Goal: Transaction & Acquisition: Purchase product/service

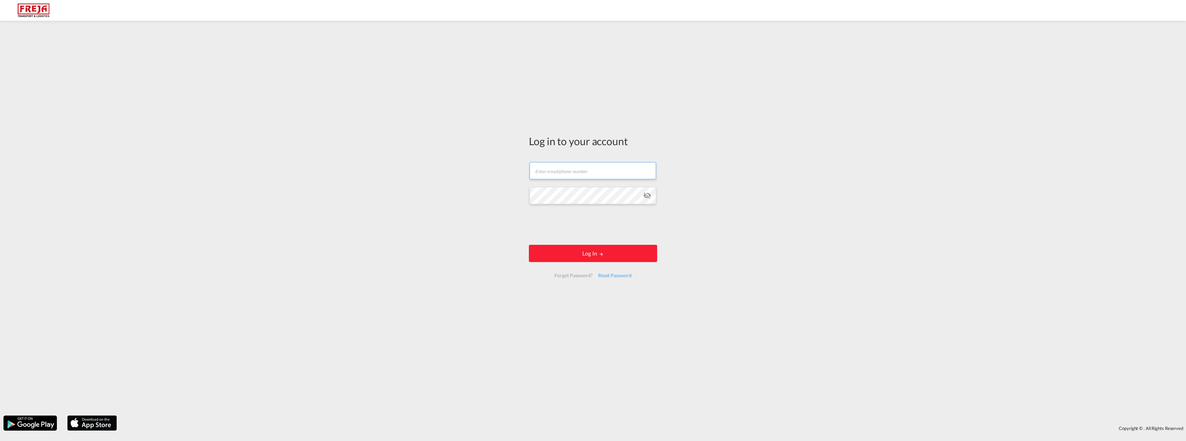
click at [540, 169] on input "text" at bounding box center [593, 170] width 127 height 17
click at [585, 252] on button "Log In" at bounding box center [593, 253] width 128 height 17
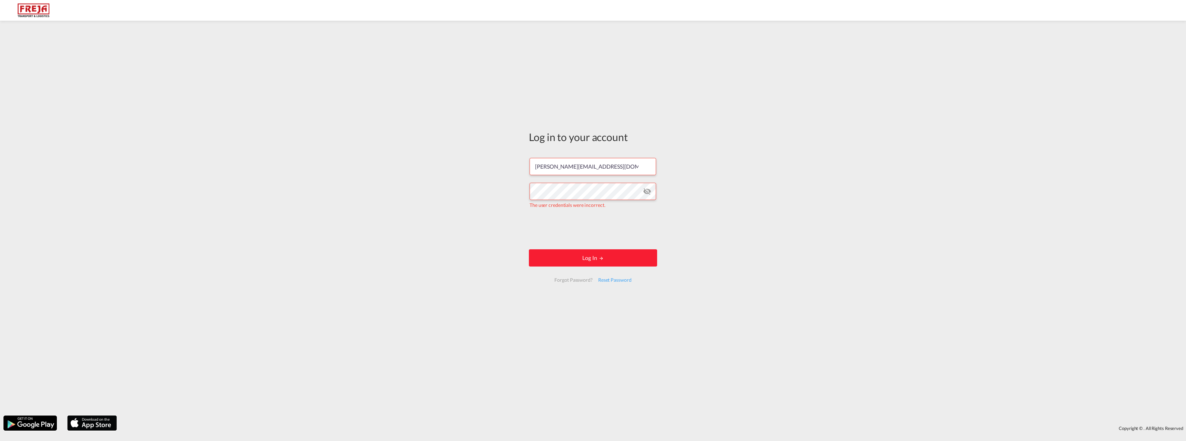
click at [648, 189] on md-icon "icon-eye-off" at bounding box center [647, 191] width 8 height 8
click at [612, 170] on input "[PERSON_NAME][EMAIL_ADDRESS][DOMAIN_NAME]" at bounding box center [593, 166] width 127 height 17
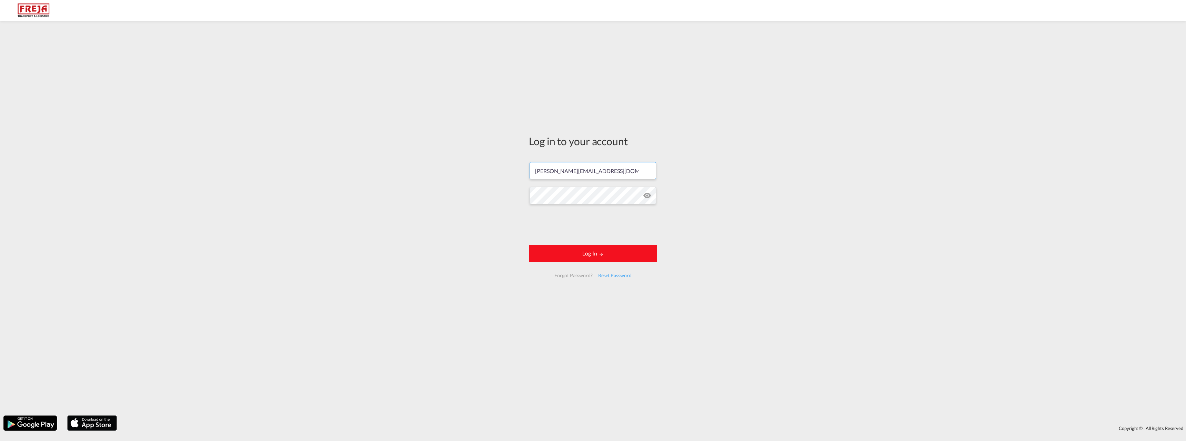
type input "[PERSON_NAME][EMAIL_ADDRESS][DOMAIN_NAME]"
click at [601, 255] on md-icon "LOGIN" at bounding box center [601, 254] width 5 height 5
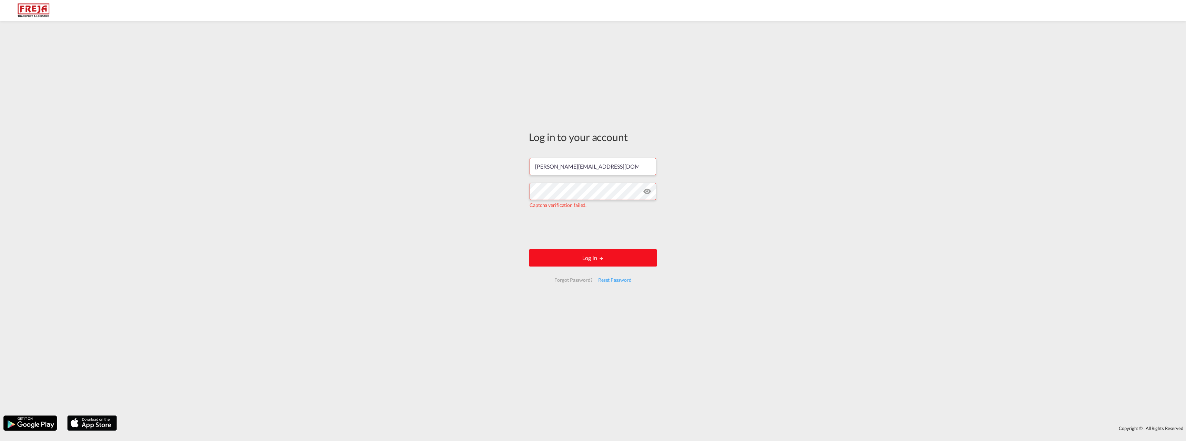
click at [583, 257] on button "Log In" at bounding box center [593, 257] width 128 height 17
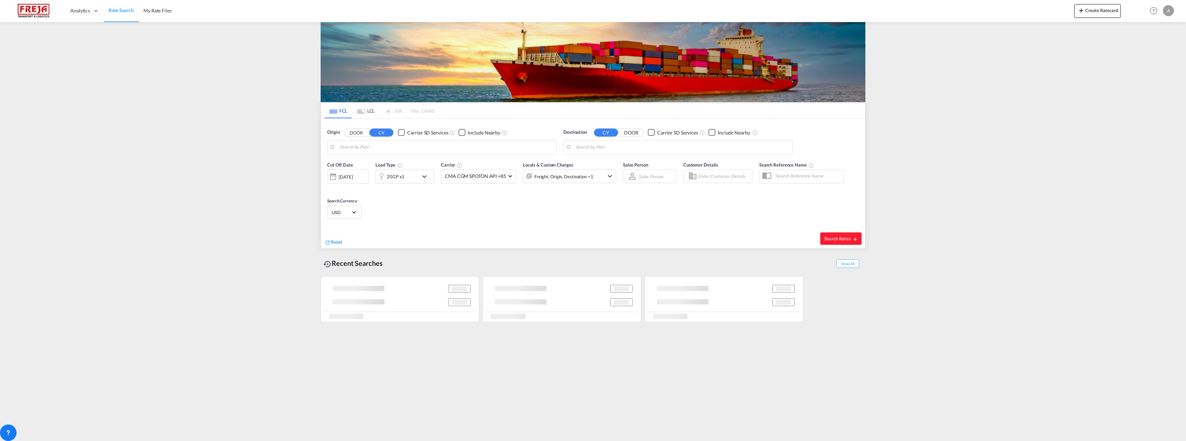
type input "Ningbo, CNNGB"
type input "Raumo (Rauma), [GEOGRAPHIC_DATA]"
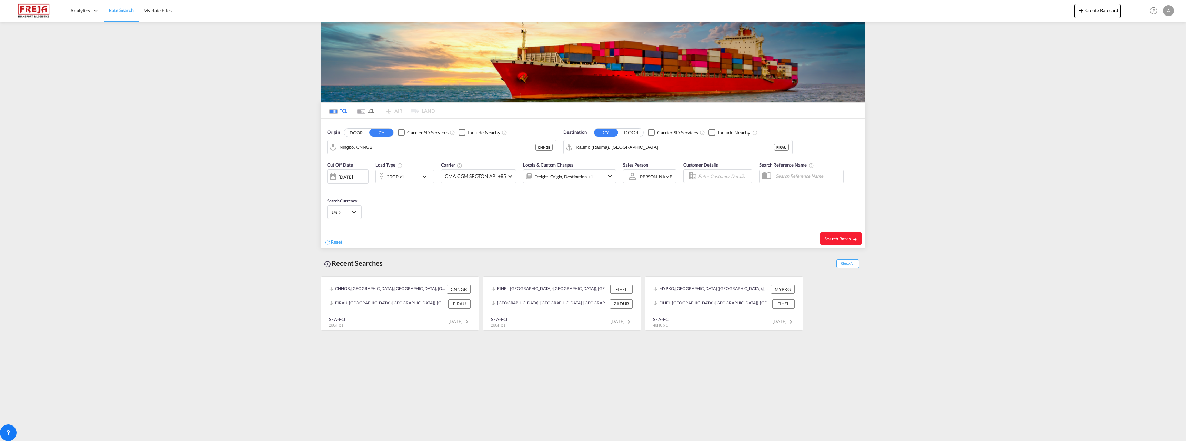
click at [369, 113] on md-tab-item "LCL" at bounding box center [366, 110] width 28 height 15
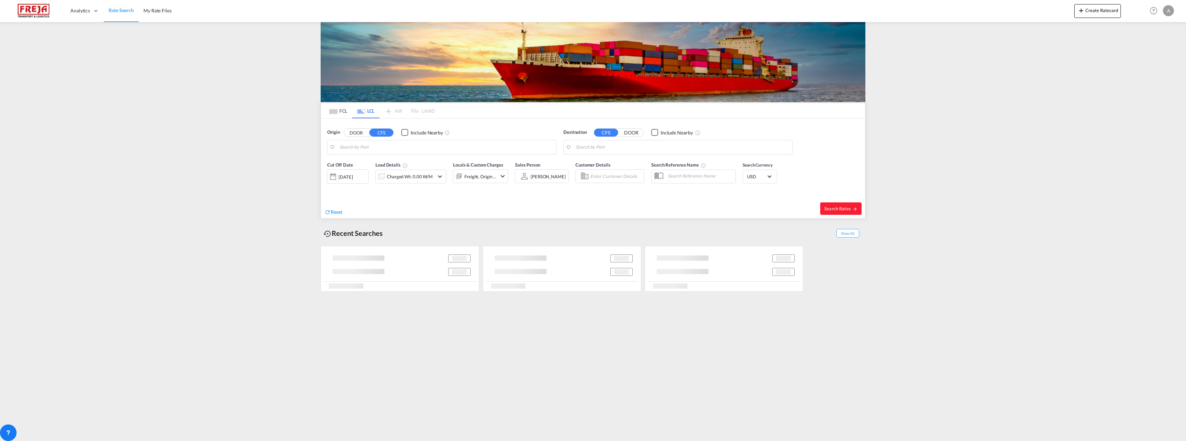
type input "Nansha New port, CNNNP"
type input "[GEOGRAPHIC_DATA] ([GEOGRAPHIC_DATA]), [GEOGRAPHIC_DATA]"
click at [372, 150] on input "Nansha New port, CNNNP" at bounding box center [446, 147] width 213 height 10
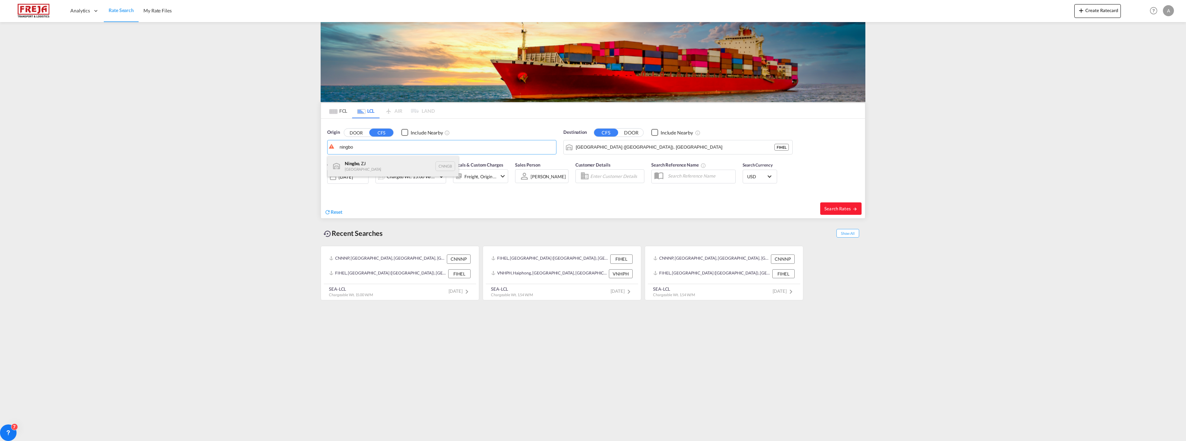
click at [360, 165] on div "Ningbo , ZJ China CNNGB" at bounding box center [393, 166] width 131 height 21
type input "Ningbo, ZJ, CNNGB"
click at [840, 210] on span "Search Rates" at bounding box center [841, 209] width 33 height 6
type input "CNNGB to FIHEL / [DATE]"
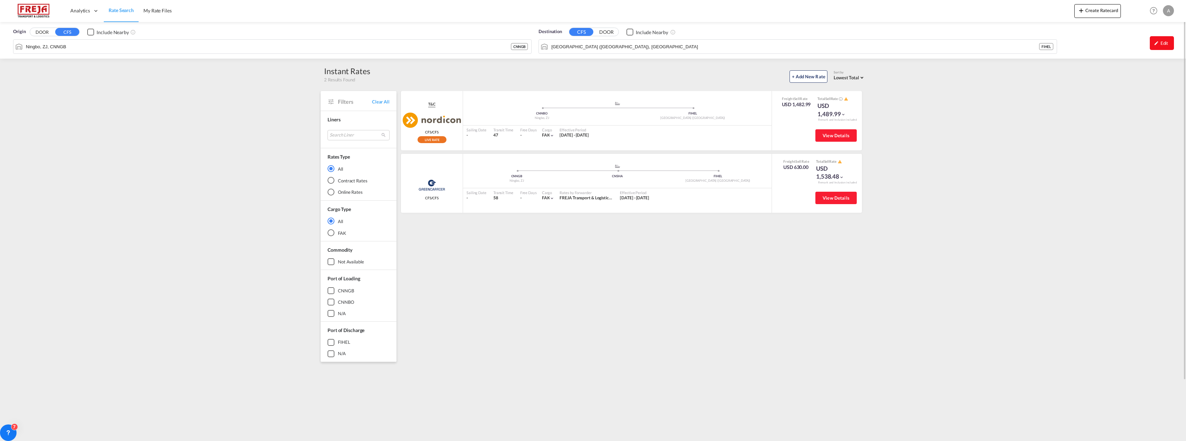
click at [1153, 45] on div "Edit" at bounding box center [1162, 43] width 24 height 14
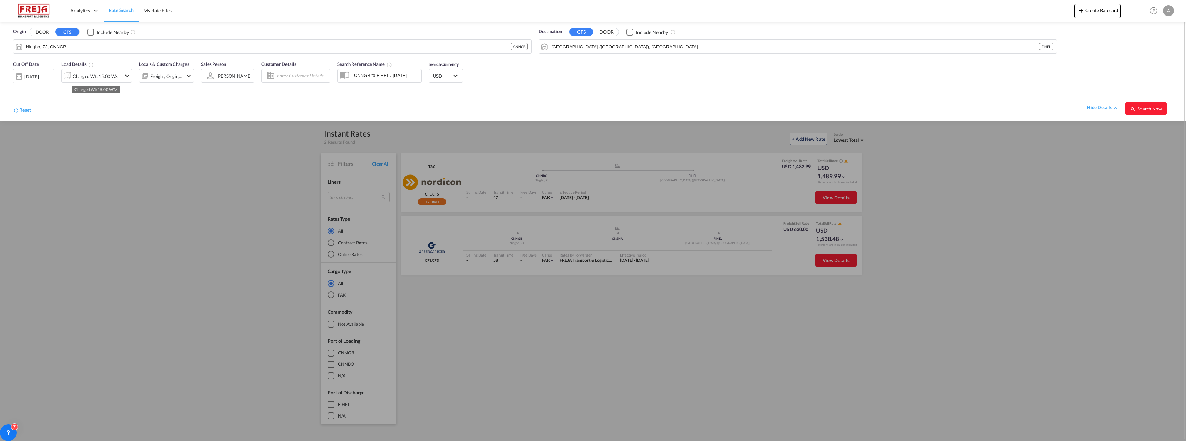
click at [118, 80] on div "Charged Wt: 15.00 W/M" at bounding box center [97, 76] width 49 height 10
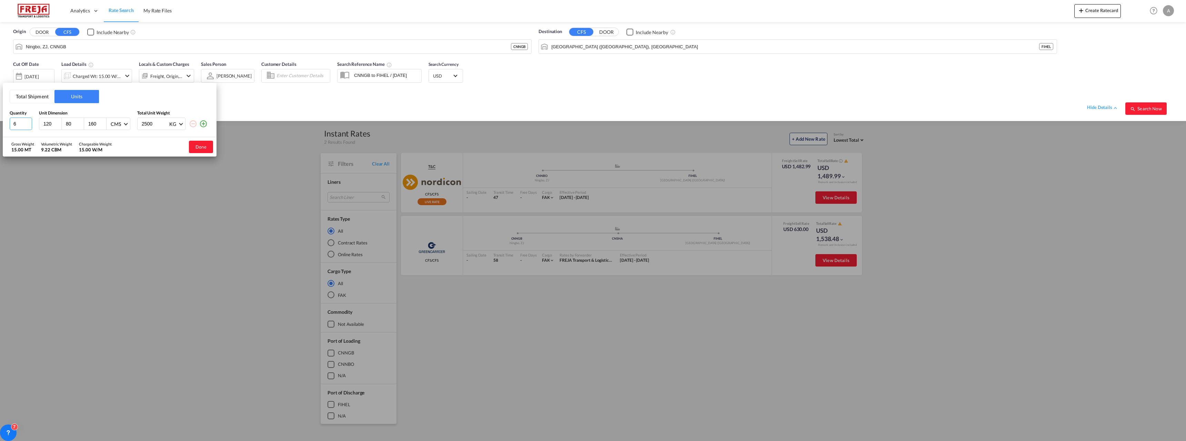
drag, startPoint x: 22, startPoint y: 126, endPoint x: 6, endPoint y: 126, distance: 15.9
click at [6, 126] on div "Total Shipment Units Quantity Unit Dimension Total Unit Weight 6 120 80 160 CMS…" at bounding box center [110, 110] width 214 height 54
type input "1"
drag, startPoint x: 154, startPoint y: 124, endPoint x: 130, endPoint y: 123, distance: 23.8
click at [130, 123] on div "1 120 80 160 CMS CMS Inches 2500 KG KG LB" at bounding box center [110, 124] width 200 height 12
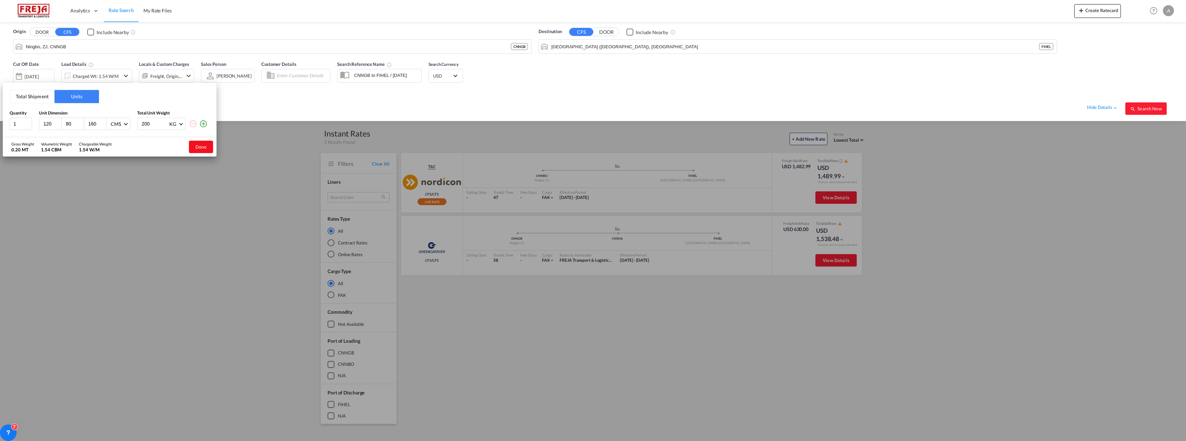
type input "200"
click at [201, 147] on button "Done" at bounding box center [201, 147] width 24 height 12
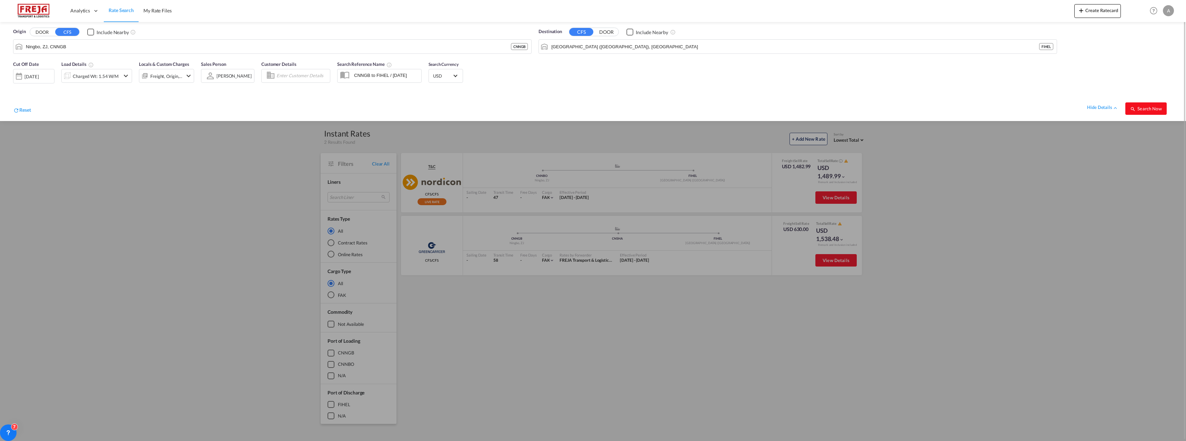
click at [1147, 108] on span "Search Now" at bounding box center [1145, 109] width 31 height 6
